Goal: Task Accomplishment & Management: Manage account settings

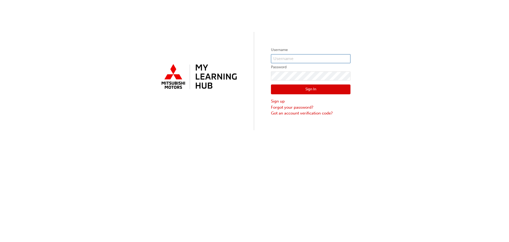
click at [296, 58] on input "text" at bounding box center [311, 58] width 80 height 9
type input "[EMAIL_ADDRESS][DOMAIN_NAME]"
click at [283, 86] on button "Sign In" at bounding box center [311, 89] width 80 height 10
click at [316, 55] on input "text" at bounding box center [311, 58] width 80 height 9
paste input "W913JDALLEY"
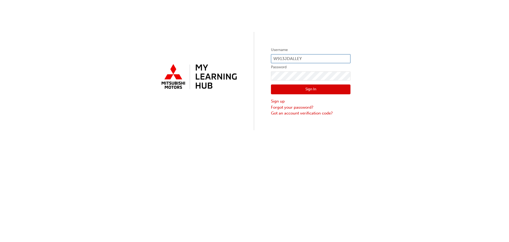
type input "W913JDALLEY"
click at [283, 90] on button "Sign In" at bounding box center [311, 89] width 80 height 10
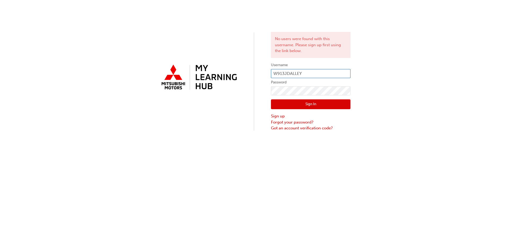
click at [314, 73] on input "W913JDALLEY" at bounding box center [311, 73] width 80 height 9
drag, startPoint x: 315, startPoint y: 73, endPoint x: 260, endPoint y: 71, distance: 55.7
click at [260, 71] on div "No users were found with this username. Please sign up first using the link bel…" at bounding box center [254, 65] width 509 height 131
type input "35989"
click at [314, 104] on button "Sign In" at bounding box center [311, 104] width 80 height 10
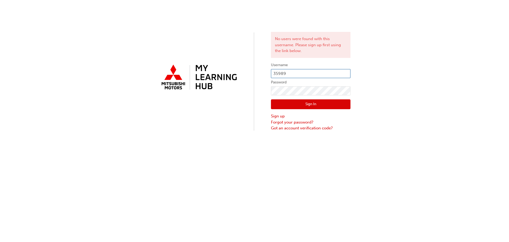
drag, startPoint x: 305, startPoint y: 72, endPoint x: 261, endPoint y: 74, distance: 44.1
click at [261, 74] on div "No users were found with this username. Please sign up first using the link bel…" at bounding box center [254, 65] width 509 height 131
